Goal: Information Seeking & Learning: Learn about a topic

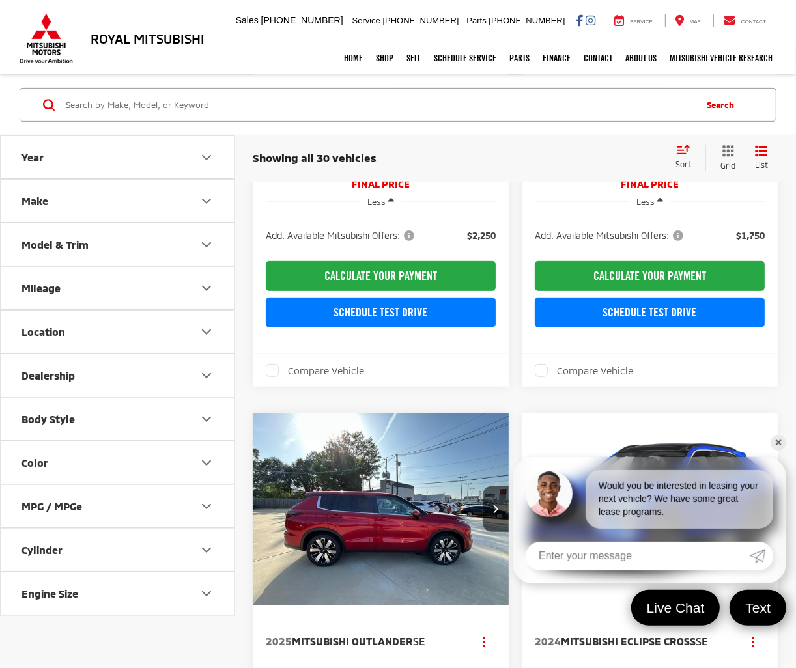
scroll to position [289, 0]
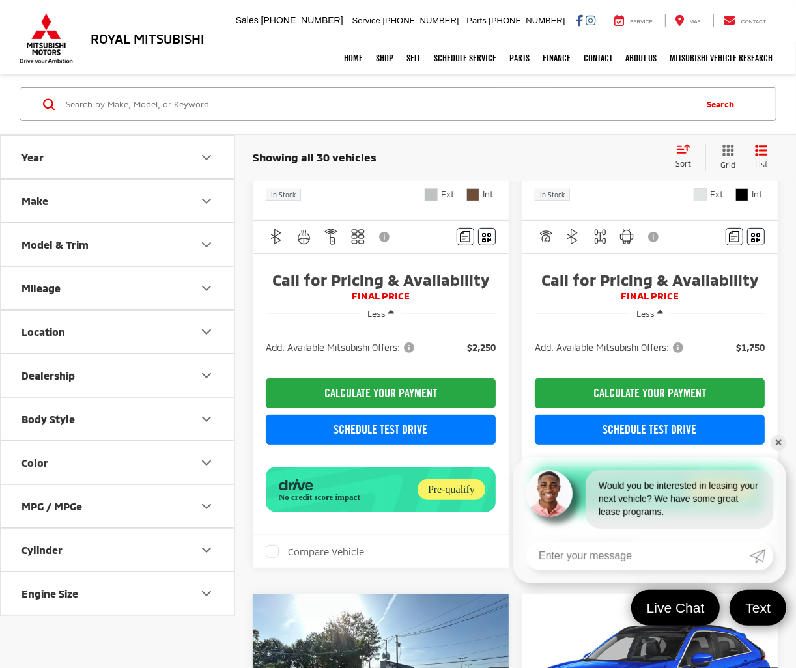
click at [777, 442] on link "✕" at bounding box center [779, 443] width 16 height 16
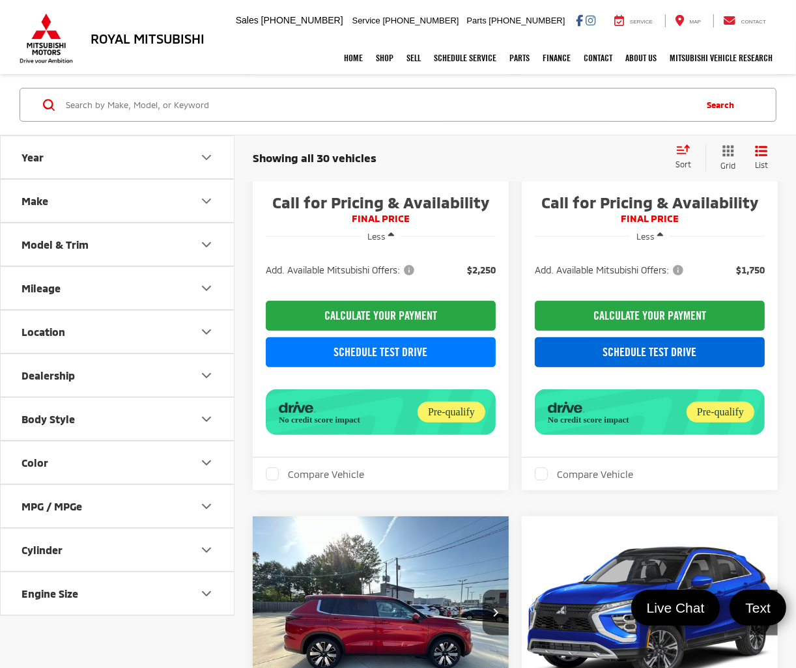
scroll to position [434, 0]
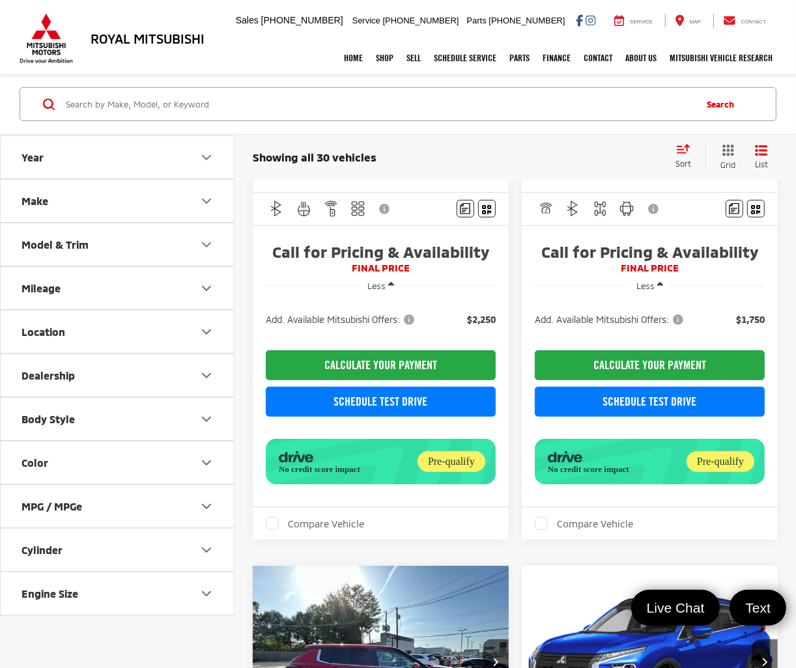
scroll to position [362, 0]
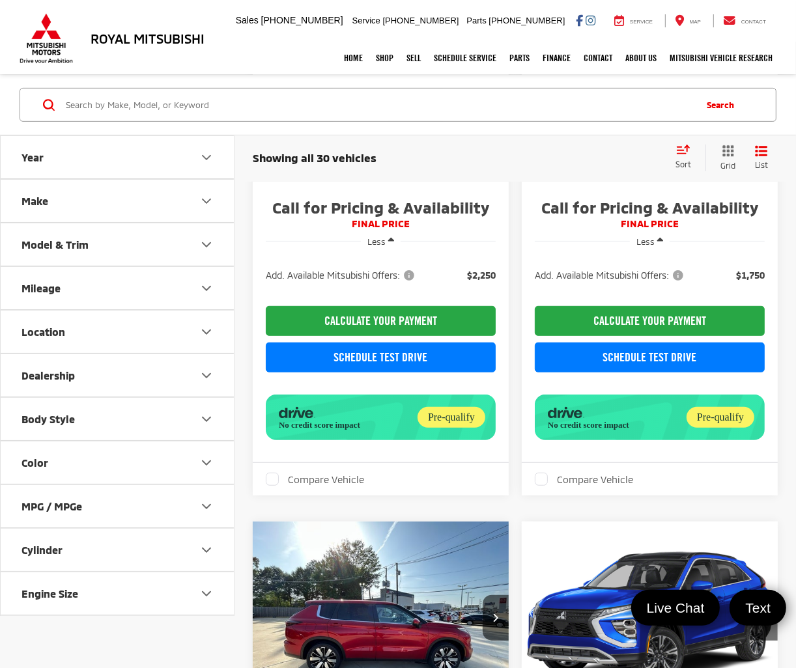
click at [354, 430] on div "No credit score impact" at bounding box center [346, 417] width 141 height 25
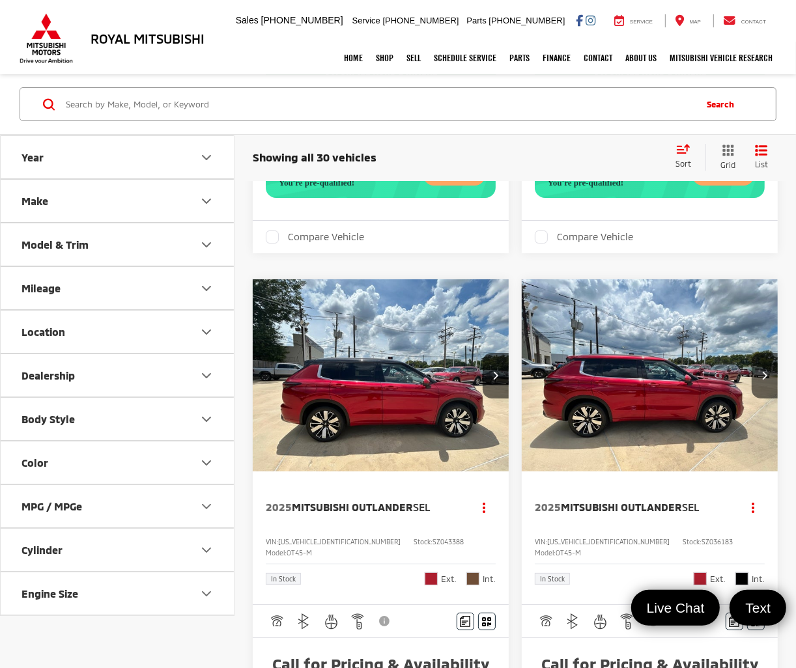
scroll to position [3402, 0]
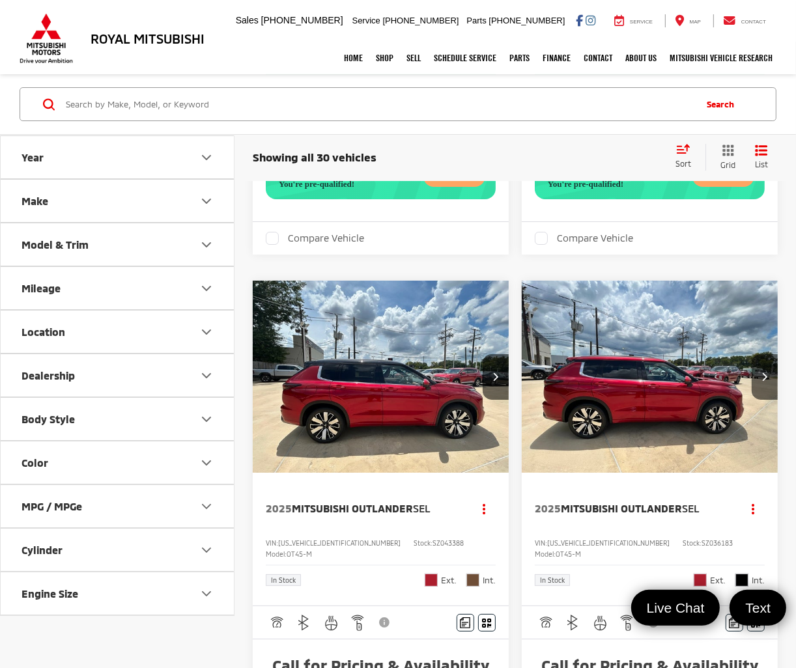
click at [319, 189] on div "You're pre-qualified!" at bounding box center [349, 176] width 147 height 25
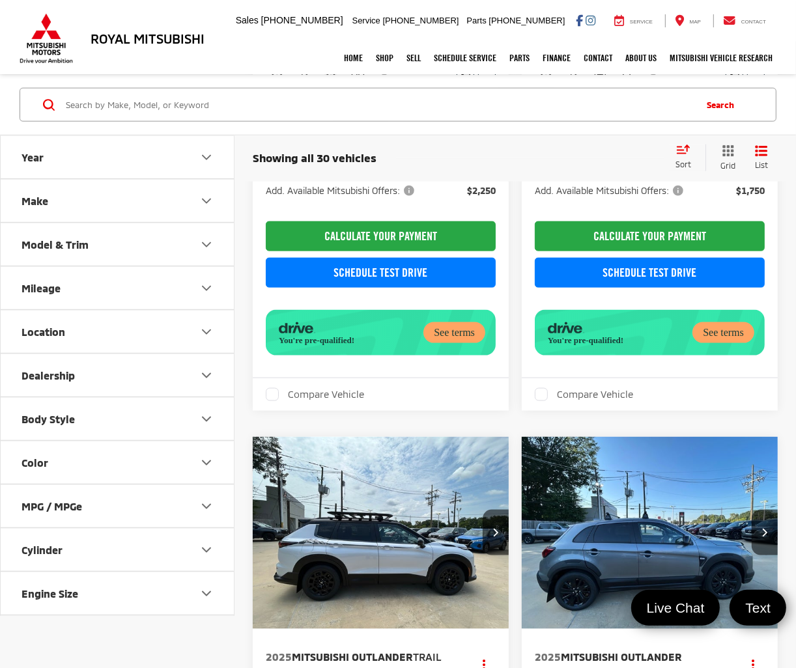
scroll to position [1144, 0]
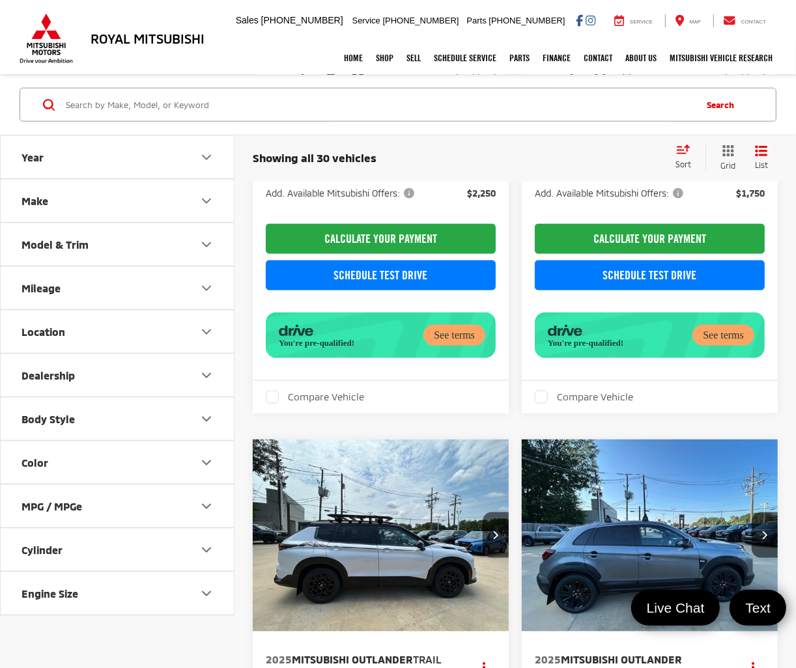
click at [388, 348] on div "You're pre-qualified!" at bounding box center [349, 335] width 147 height 25
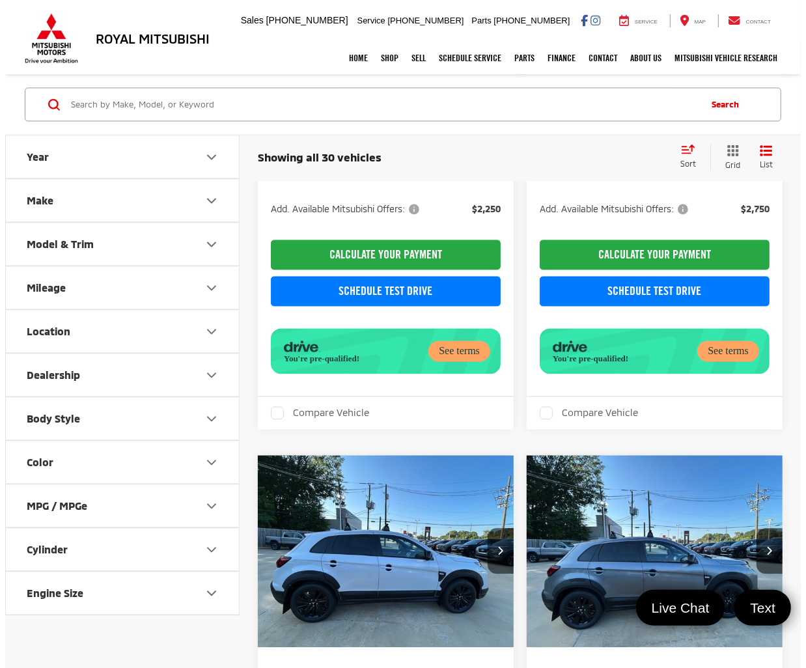
scroll to position [2013, 0]
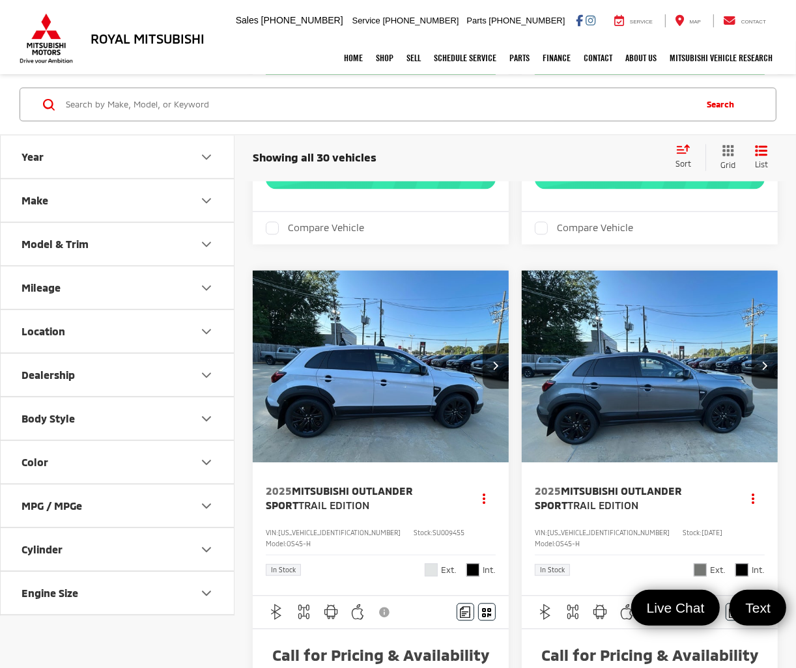
click at [578, 167] on icon "button" at bounding box center [565, 161] width 35 height 11
